Goal: Task Accomplishment & Management: Use online tool/utility

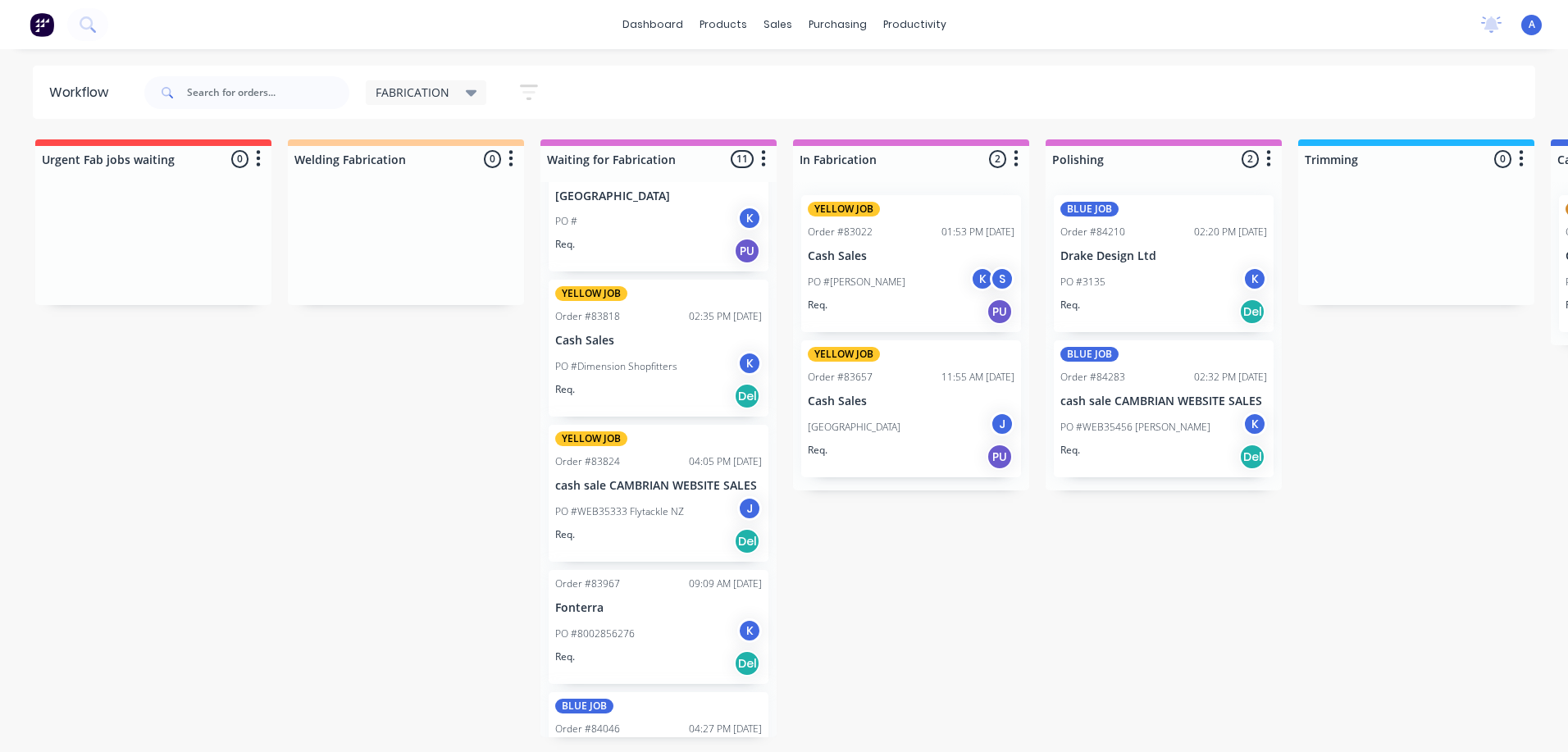
scroll to position [441, 0]
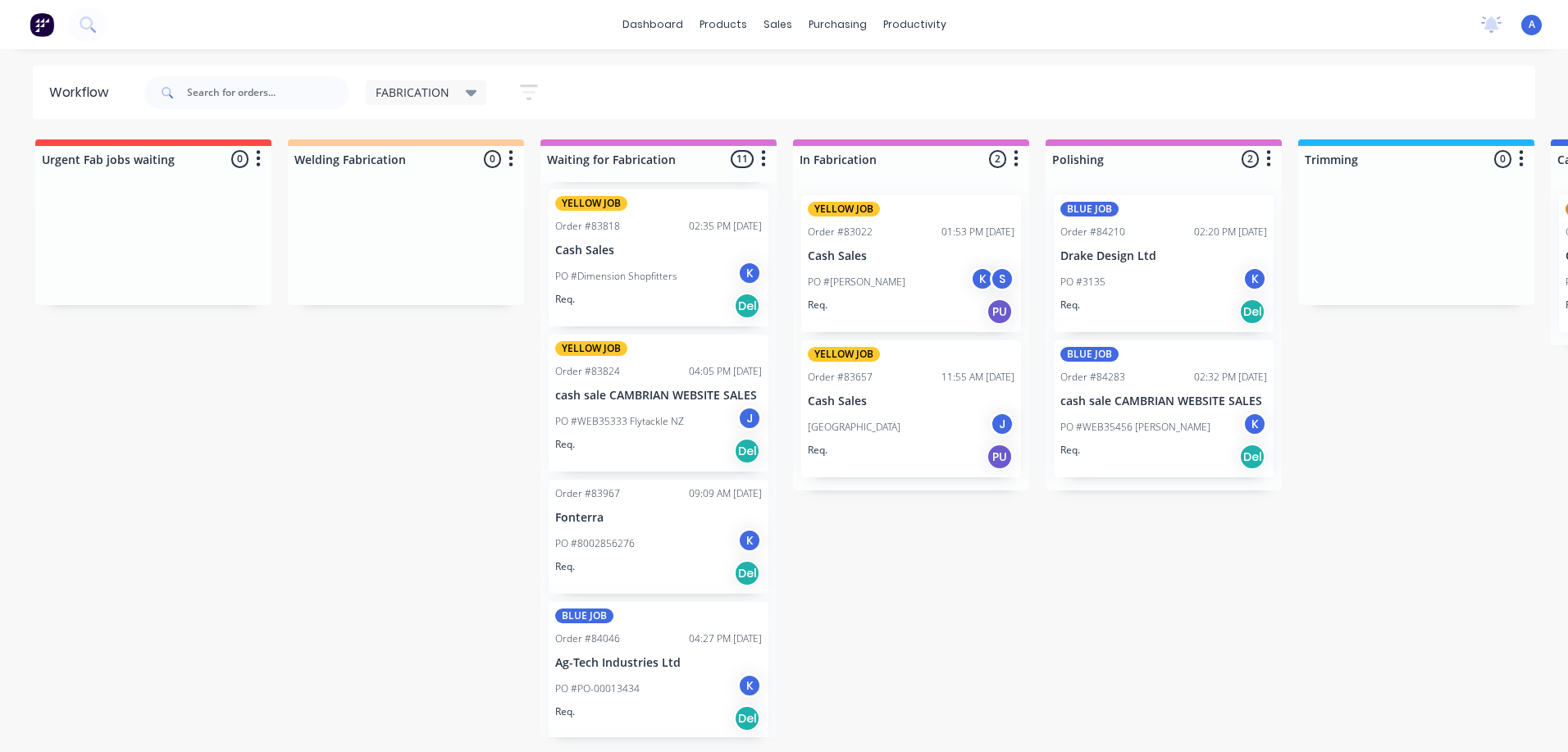
click at [743, 539] on div "K" at bounding box center [749, 539] width 24 height 24
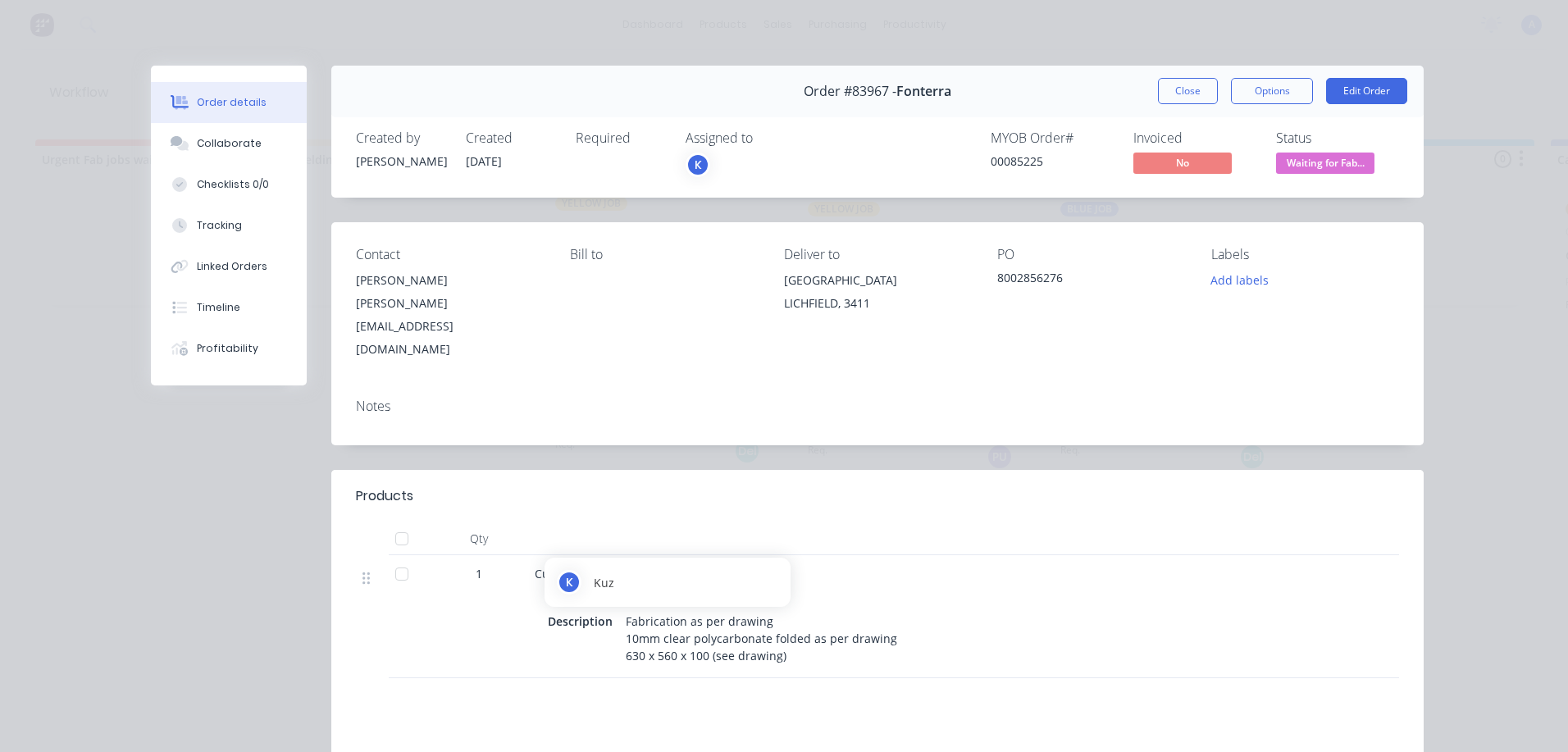
click at [693, 164] on div "K" at bounding box center [697, 164] width 24 height 24
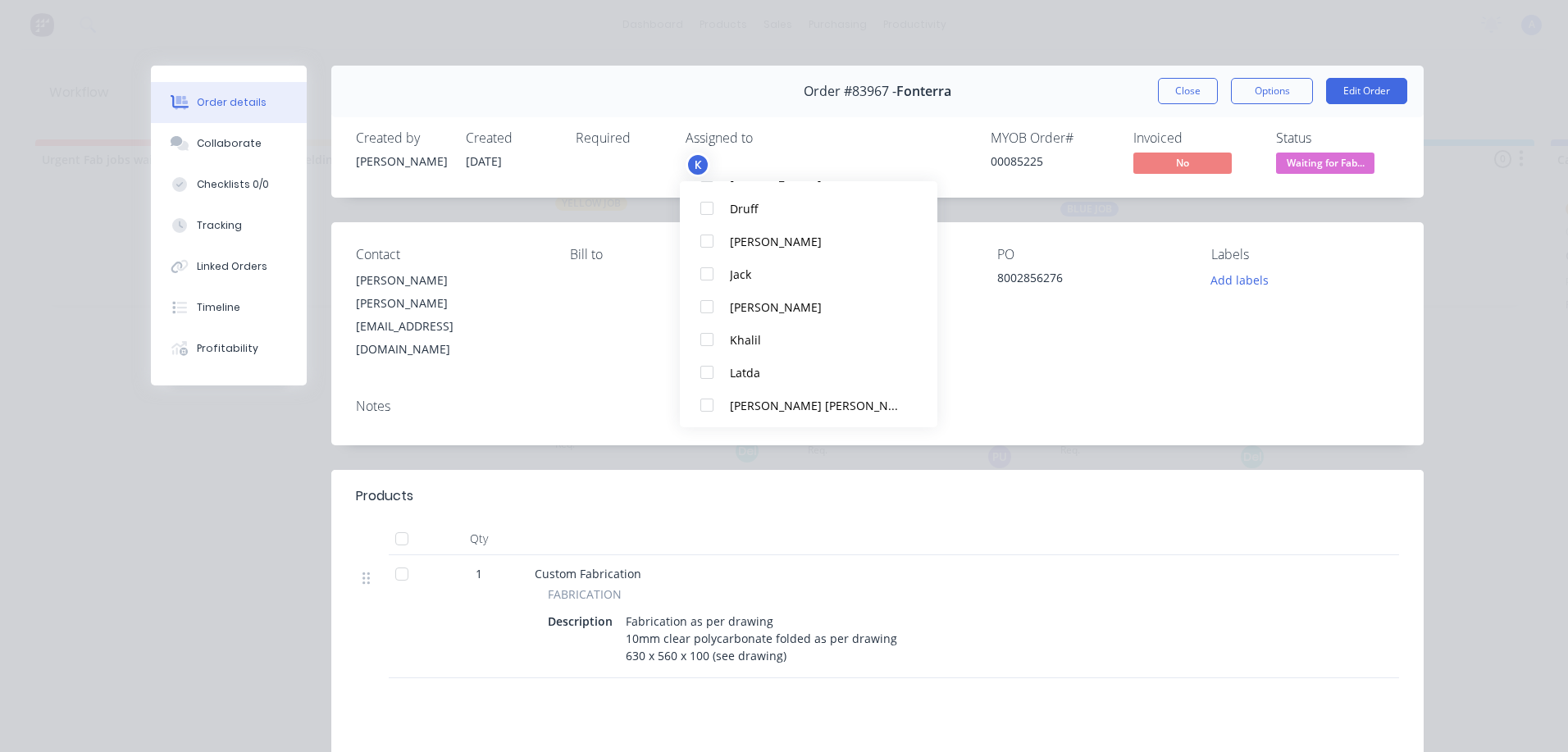
scroll to position [199, 0]
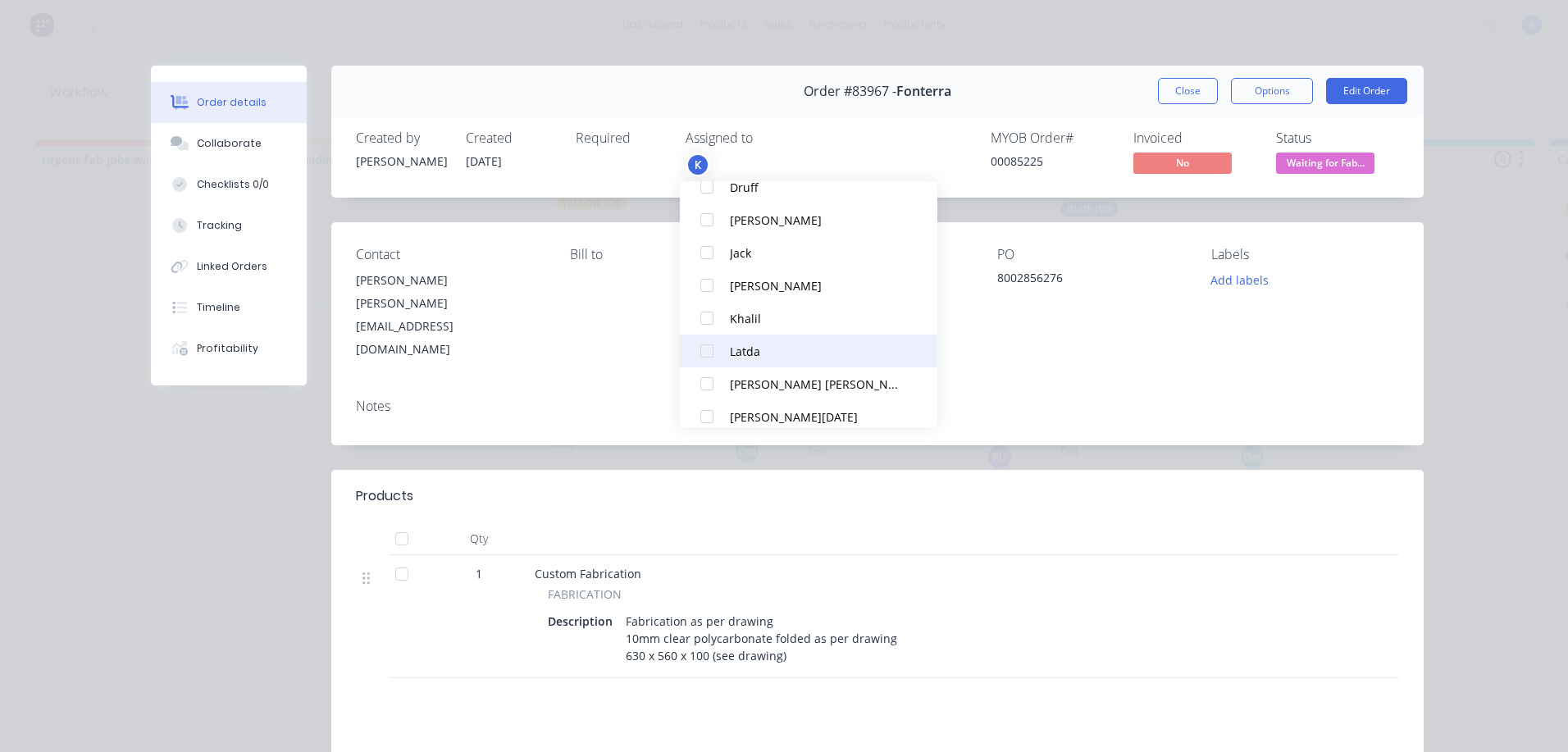
click at [716, 351] on div at bounding box center [706, 351] width 33 height 33
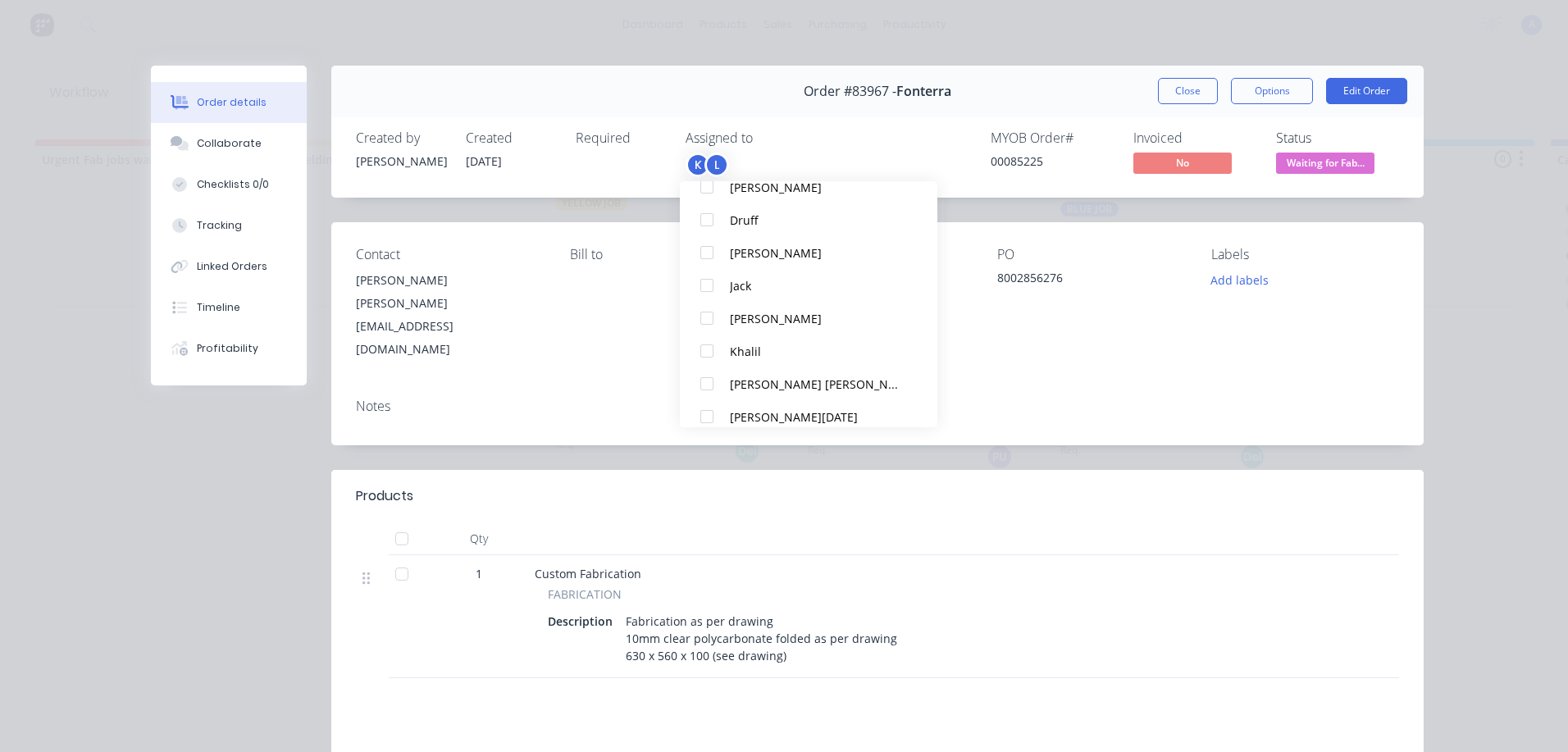
scroll to position [0, 0]
click at [1175, 99] on button "Close" at bounding box center [1187, 91] width 60 height 26
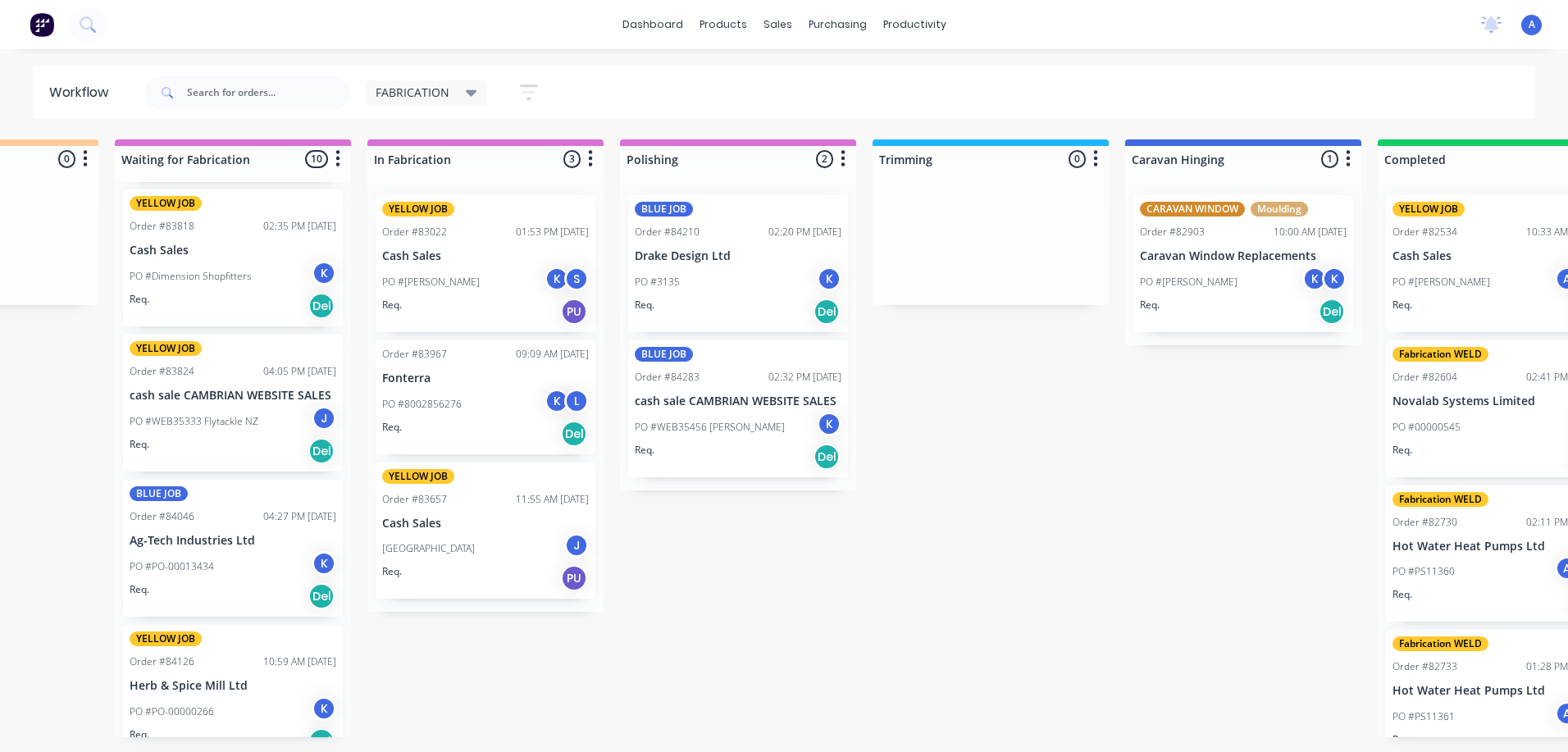
scroll to position [0, 410]
